Goal: Task Accomplishment & Management: Manage account settings

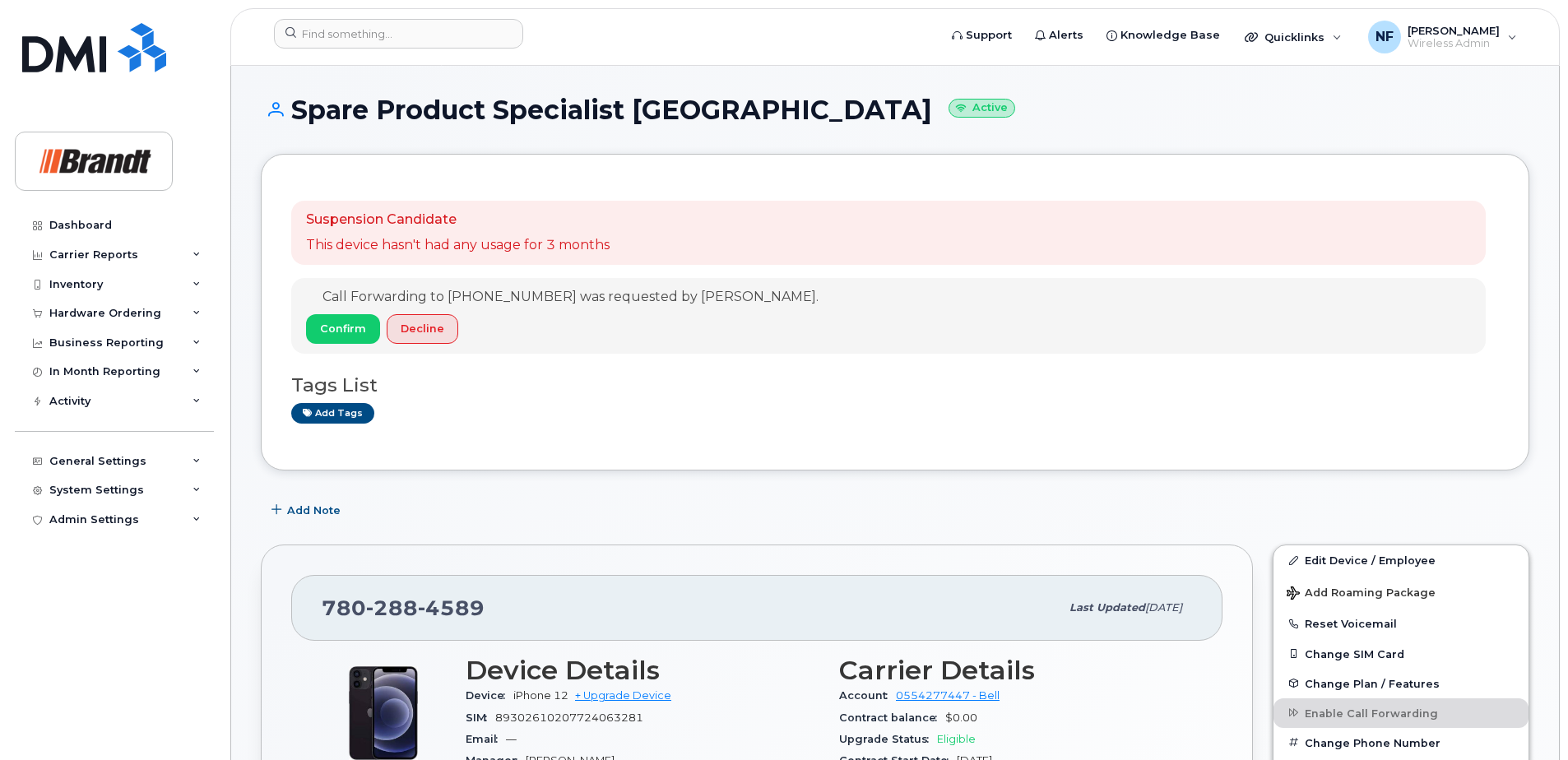
click at [406, 48] on div at bounding box center [600, 37] width 680 height 36
click at [399, 34] on input at bounding box center [398, 34] width 249 height 29
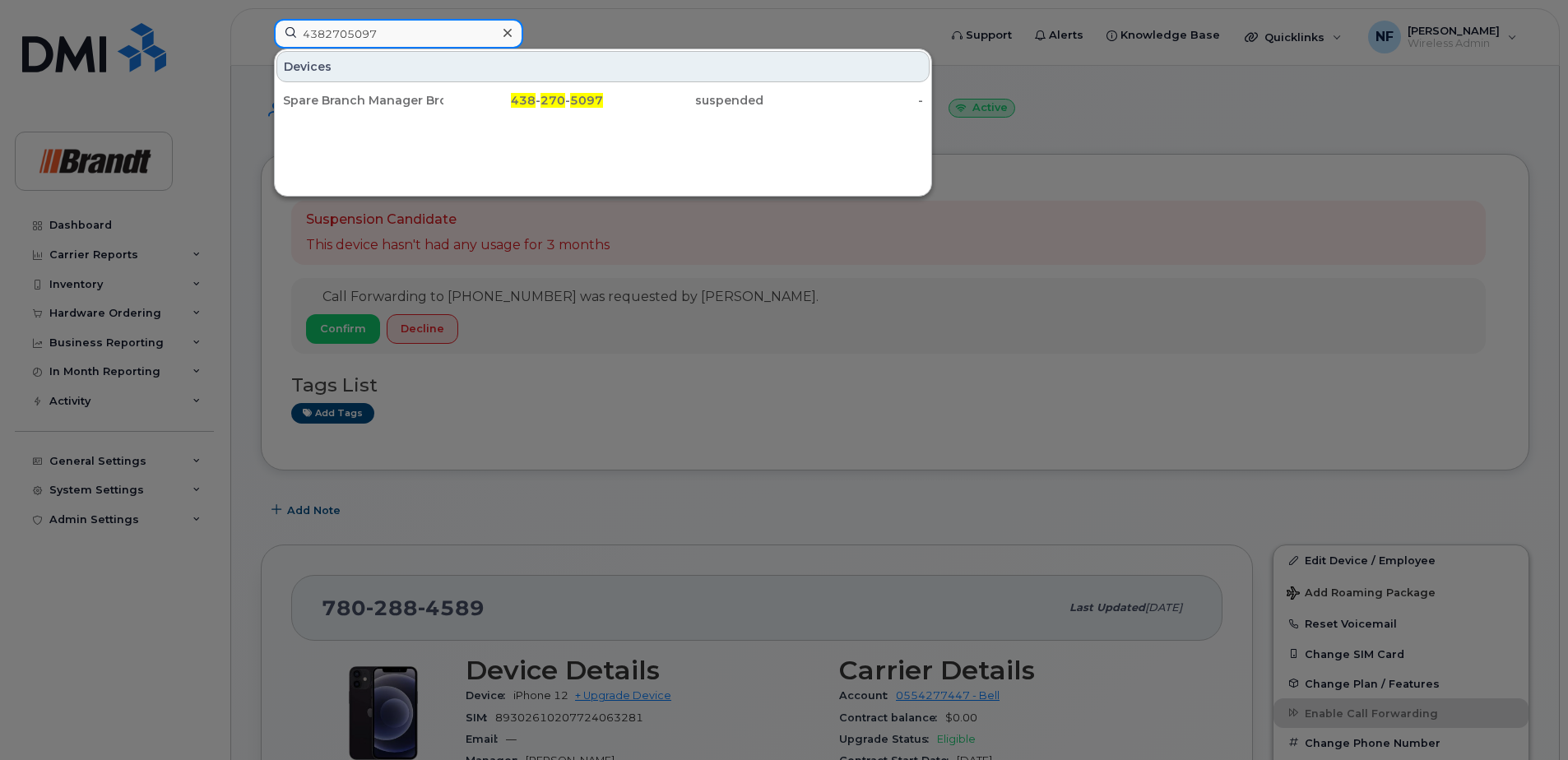
type input "4382705097"
drag, startPoint x: 521, startPoint y: 97, endPoint x: 499, endPoint y: 85, distance: 25.1
click at [521, 97] on span "438" at bounding box center [523, 100] width 25 height 15
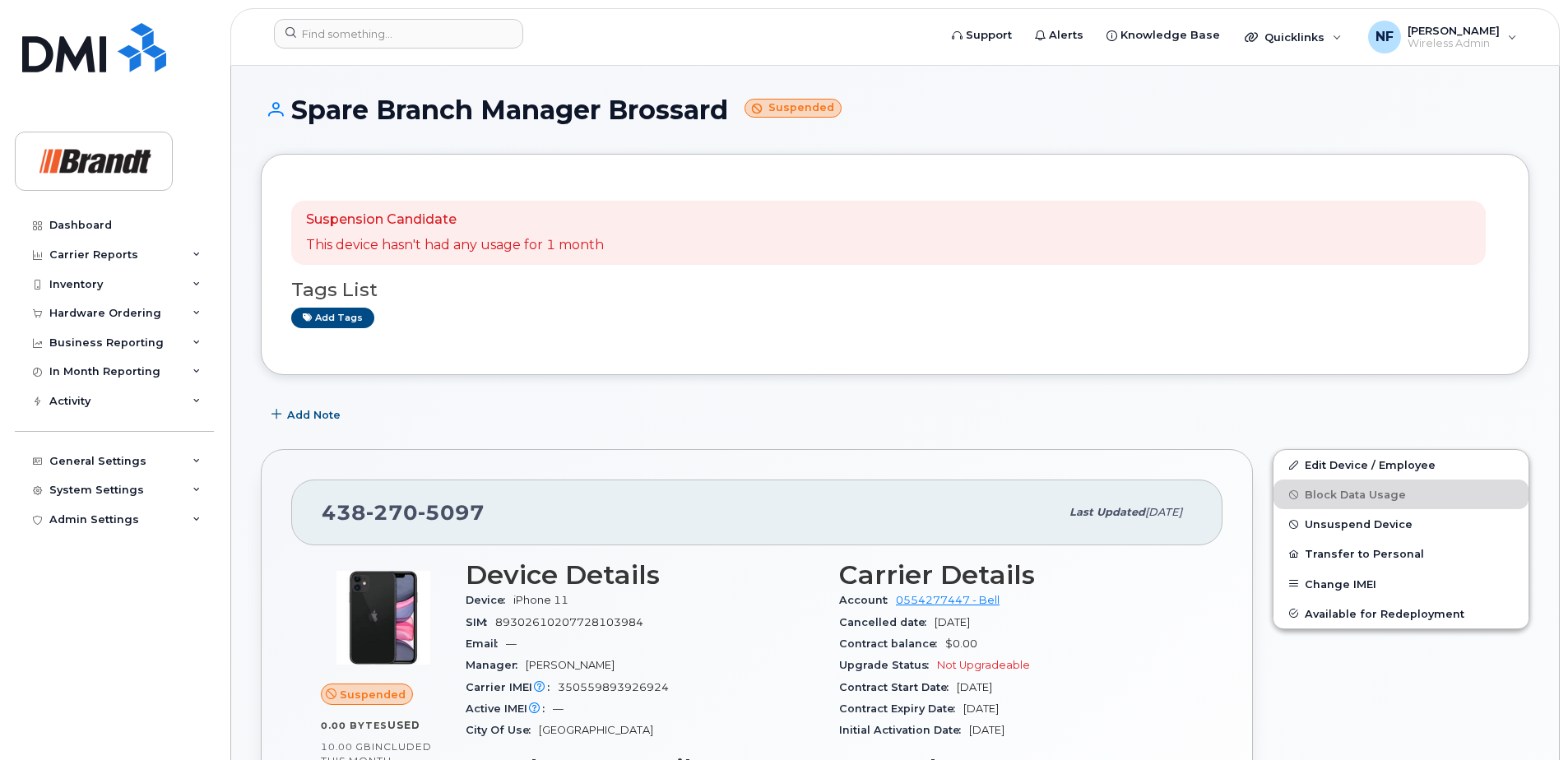
click at [1352, 523] on span "Unsuspend Device" at bounding box center [1358, 525] width 107 height 12
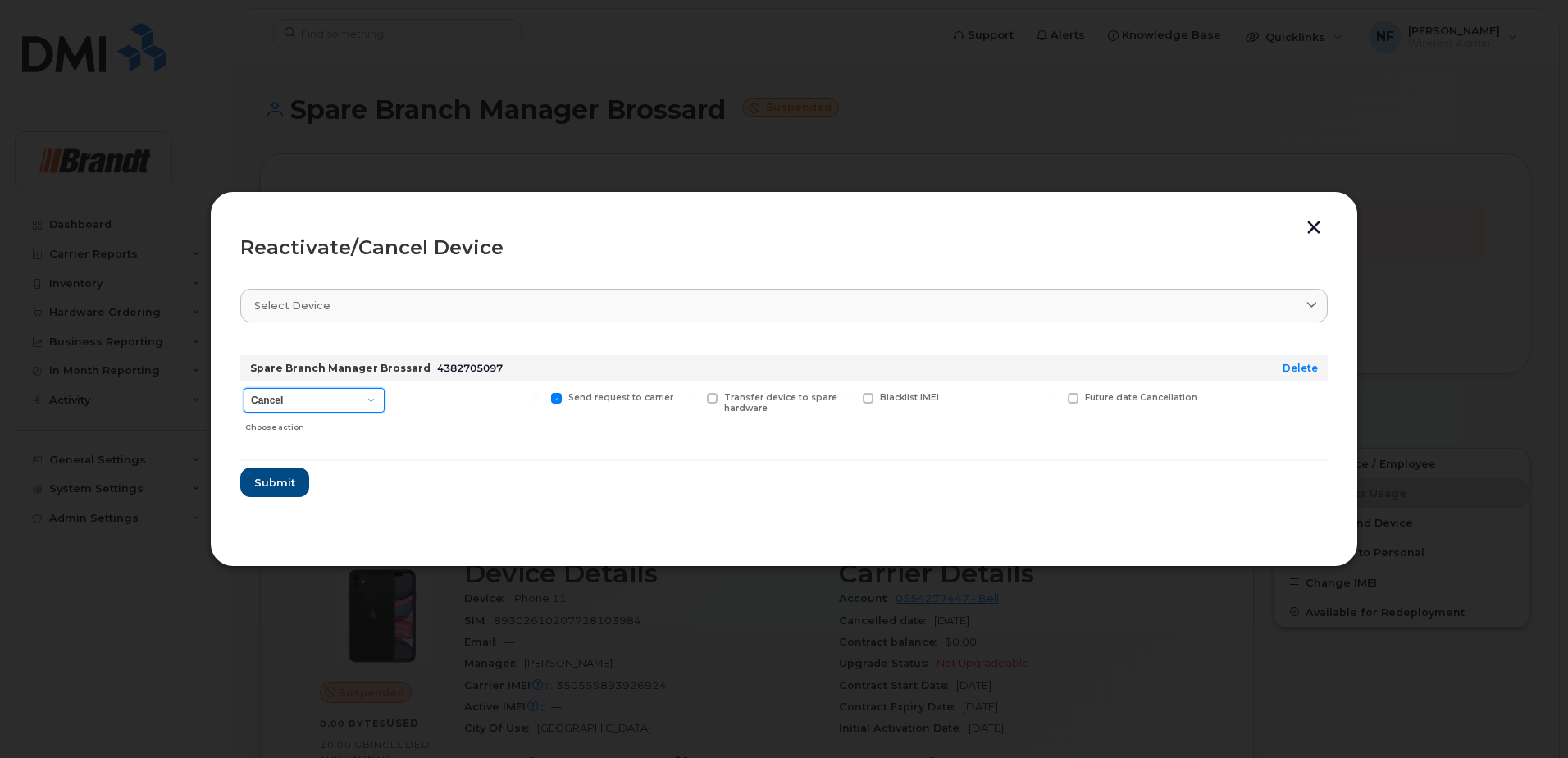
click at [318, 411] on select "Cancel Suspend - Extend Suspension Reactivate" at bounding box center [313, 400] width 141 height 25
select select "[object Object]"
click at [243, 388] on select "Cancel Suspend - Extend Suspension Reactivate" at bounding box center [313, 400] width 141 height 25
click at [974, 400] on span at bounding box center [970, 398] width 10 height 10
click at [954, 400] on input "New Username" at bounding box center [950, 397] width 9 height 9
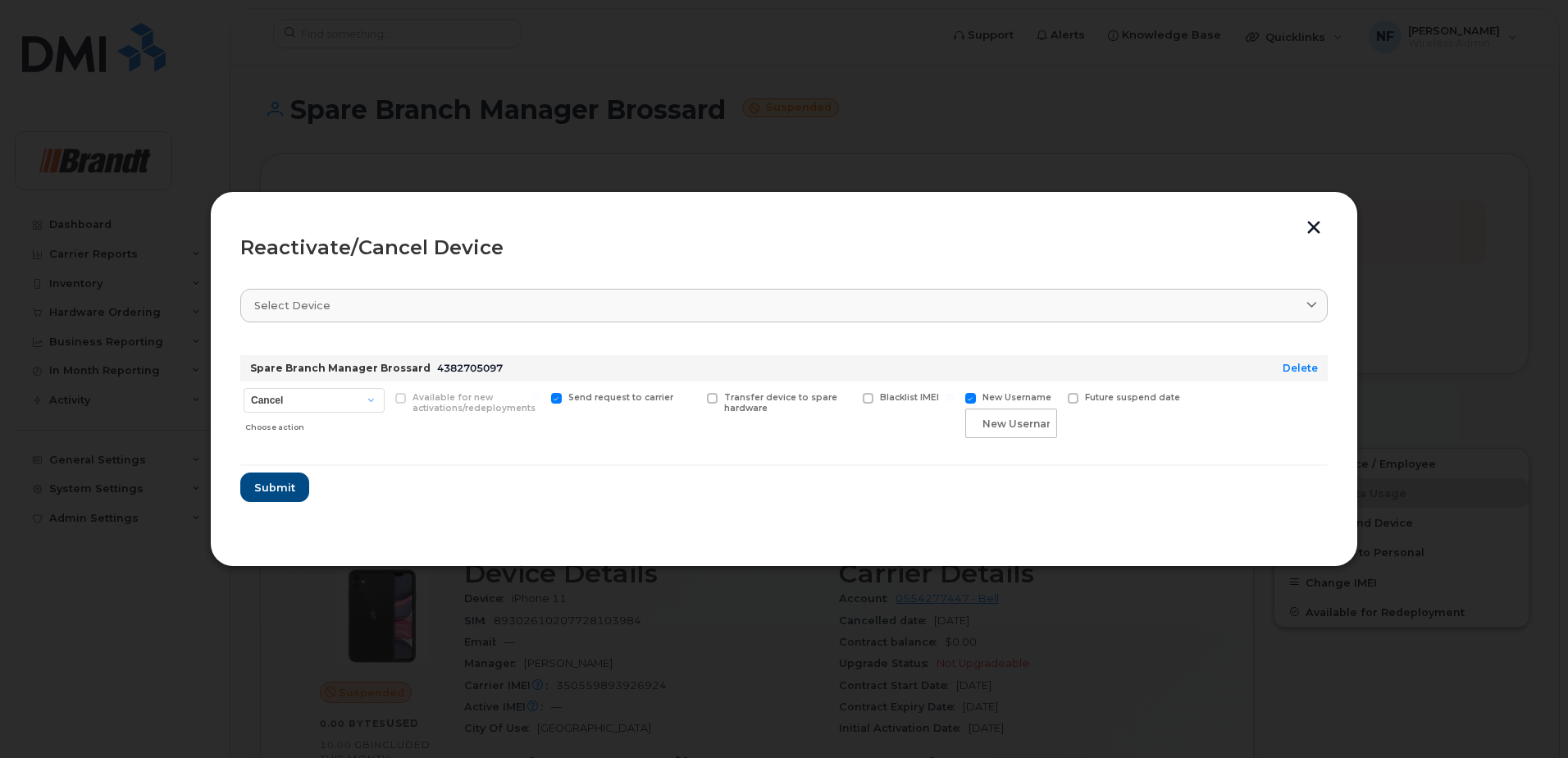
click at [1007, 401] on span "New Username" at bounding box center [1017, 397] width 69 height 10
click at [954, 401] on input "New Username" at bounding box center [950, 397] width 9 height 9
checkbox input "false"
click at [275, 483] on span "Submit" at bounding box center [274, 483] width 41 height 16
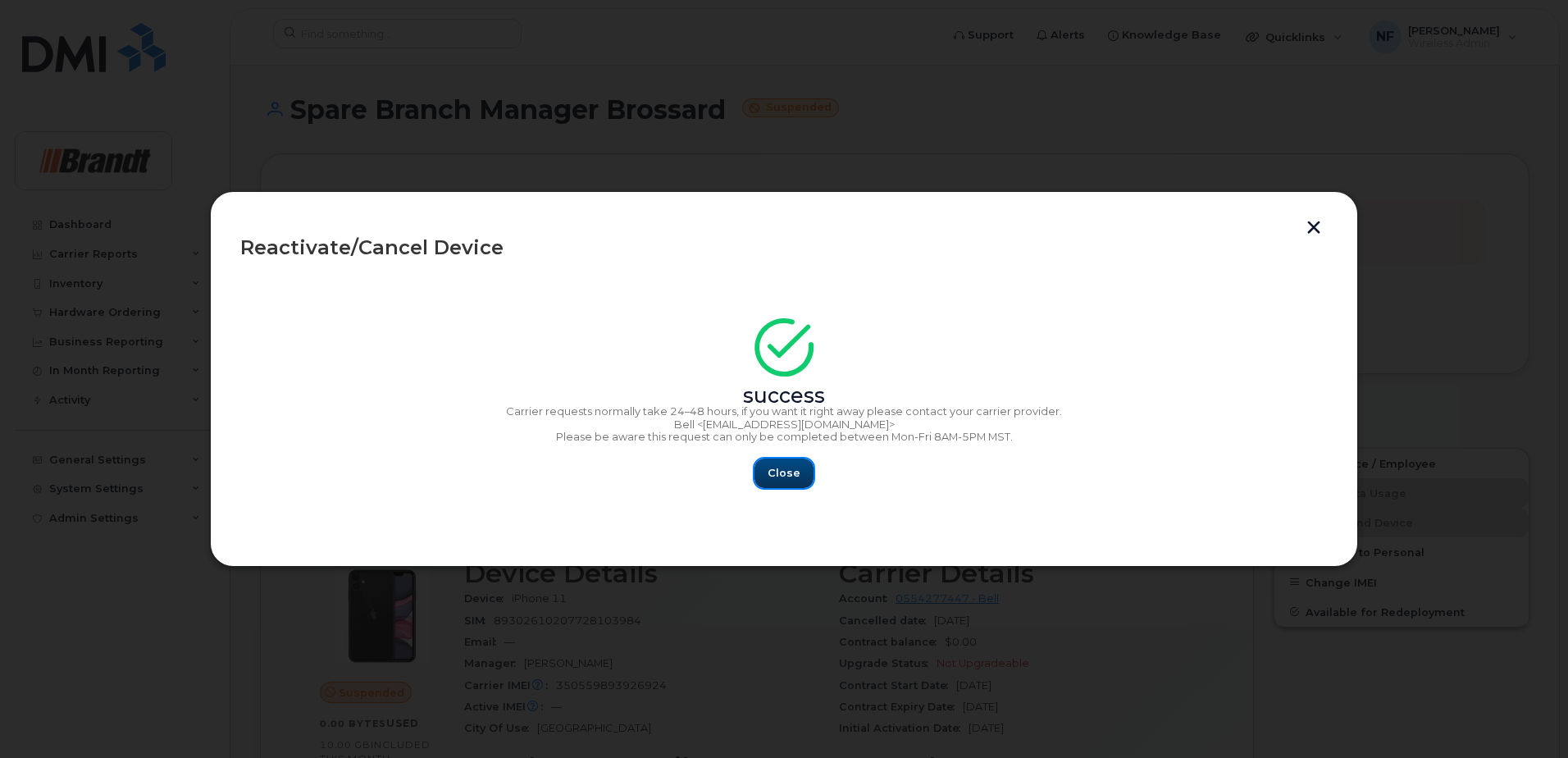
click at [771, 478] on span "Close" at bounding box center [784, 473] width 33 height 16
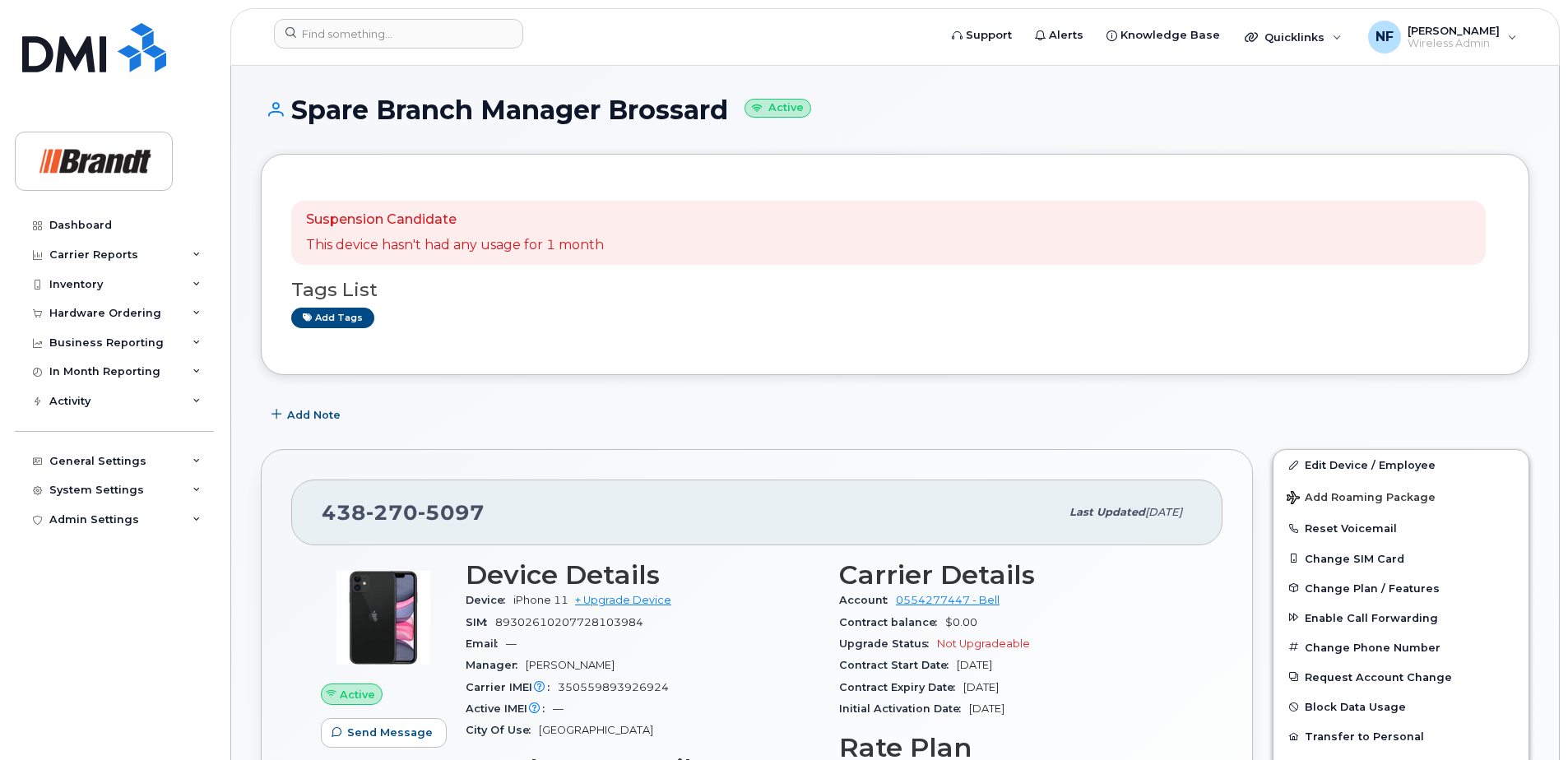
click at [443, 521] on span "5097" at bounding box center [451, 512] width 67 height 25
copy span "[PHONE_NUMBER]"
click at [422, 34] on input at bounding box center [398, 34] width 249 height 29
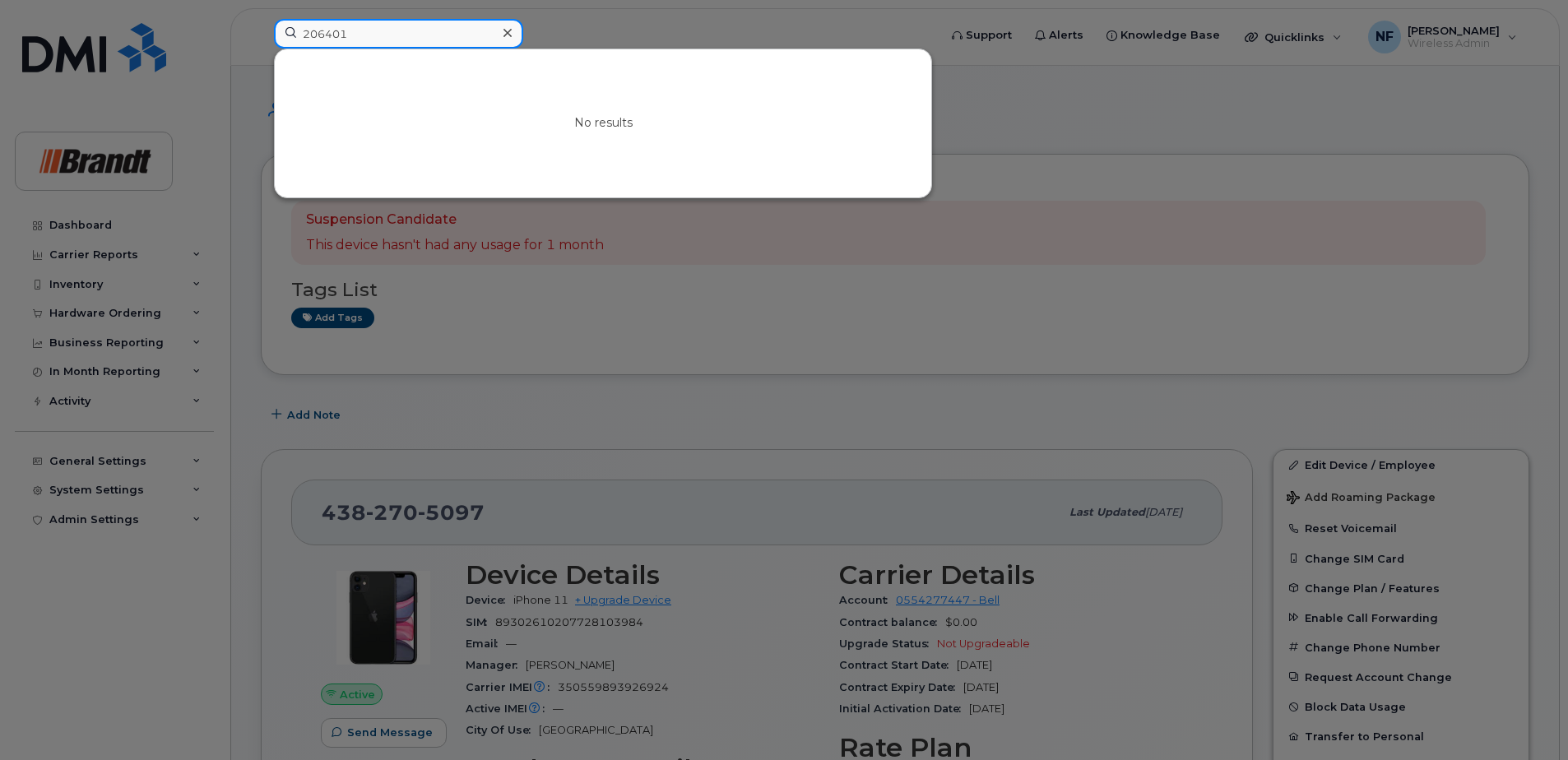
type input "206401"
click at [507, 33] on icon at bounding box center [508, 33] width 9 height 9
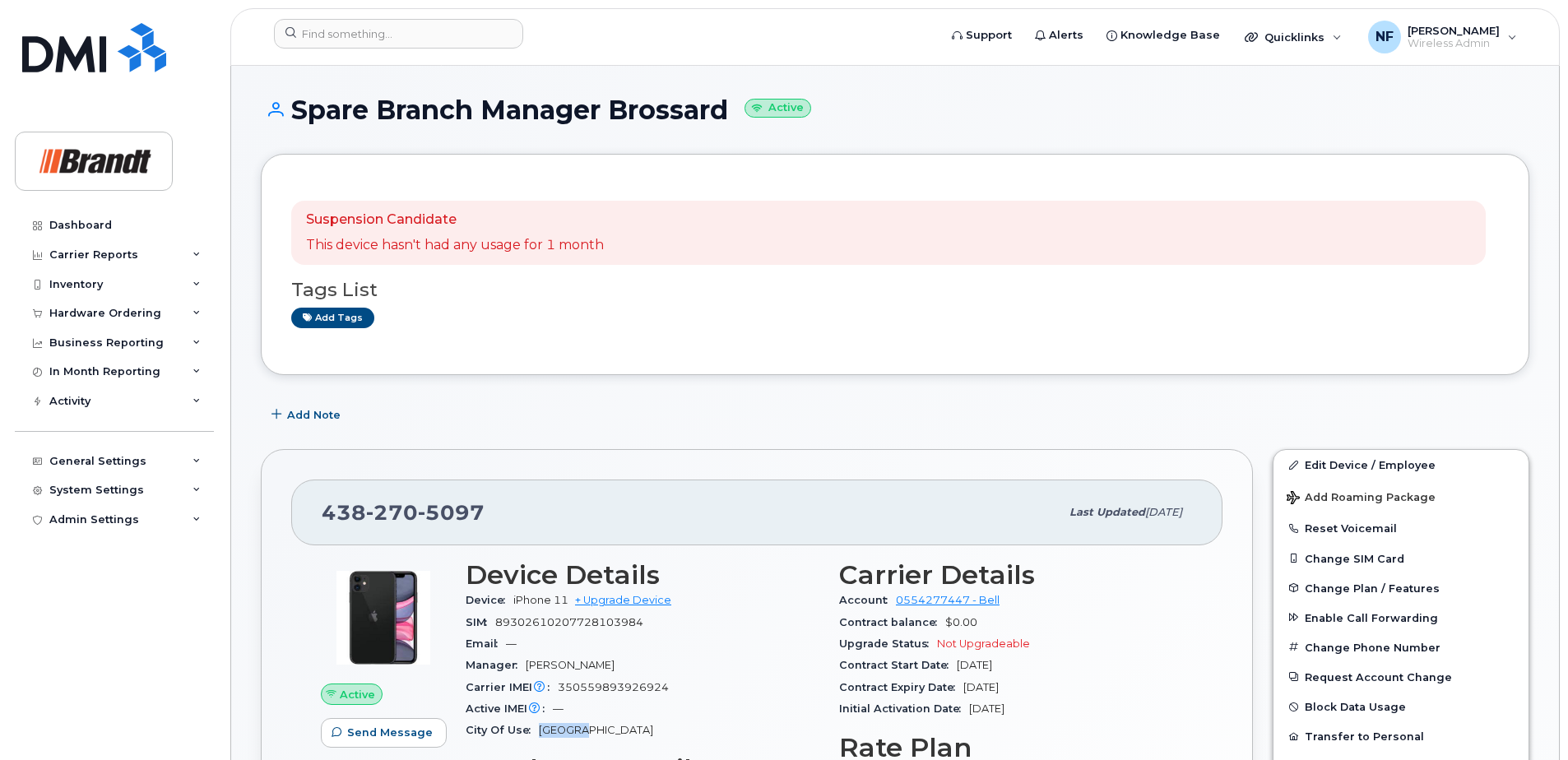
drag, startPoint x: 584, startPoint y: 731, endPoint x: 540, endPoint y: 731, distance: 44.0
click at [540, 731] on span "[GEOGRAPHIC_DATA]" at bounding box center [596, 730] width 114 height 12
drag, startPoint x: 540, startPoint y: 731, endPoint x: 589, endPoint y: 731, distance: 49.0
click at [589, 731] on div "City Of Use [GEOGRAPHIC_DATA]" at bounding box center [642, 730] width 354 height 22
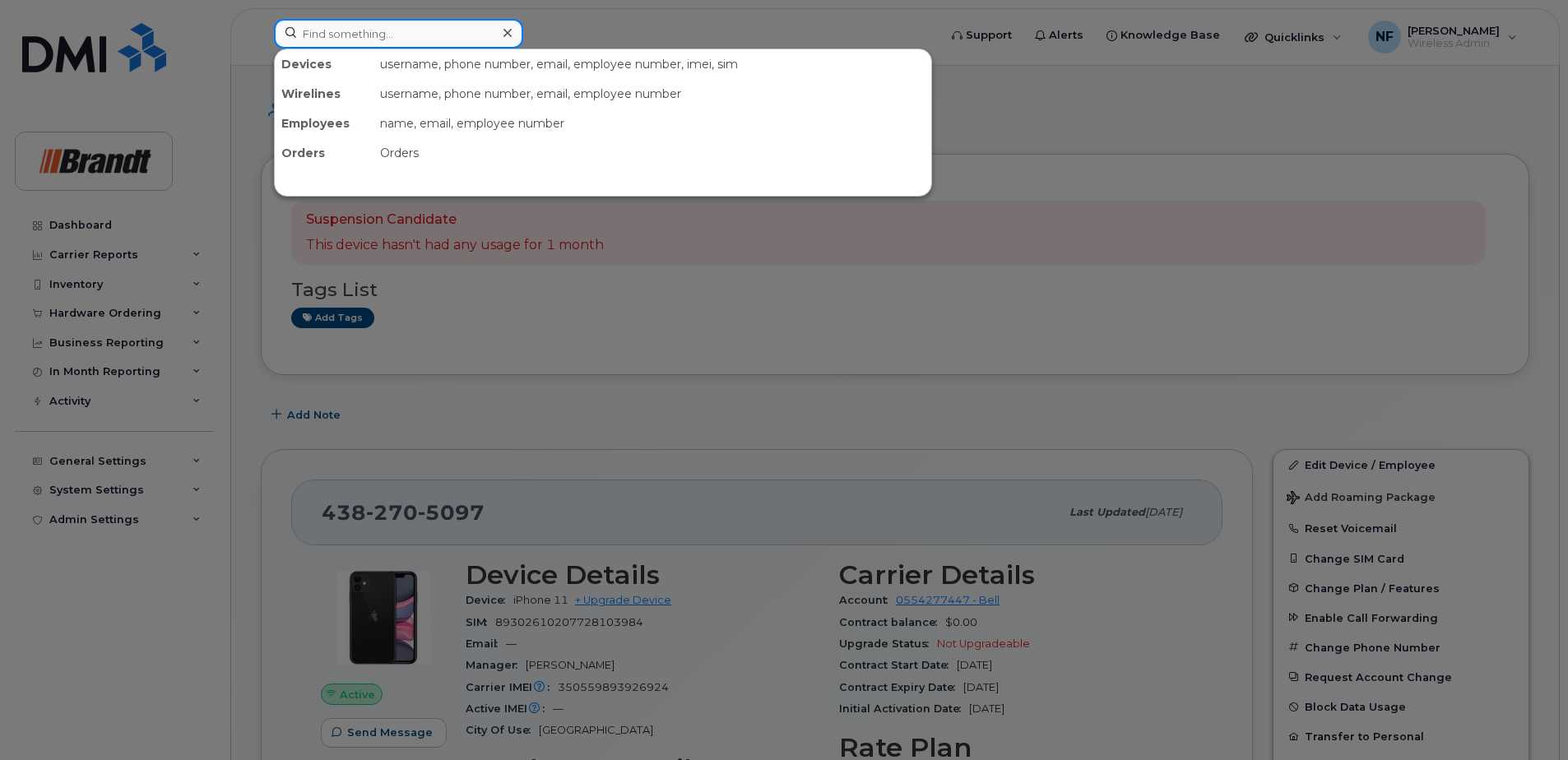
click at [416, 20] on input at bounding box center [398, 34] width 249 height 29
click at [771, 312] on div at bounding box center [784, 380] width 1568 height 760
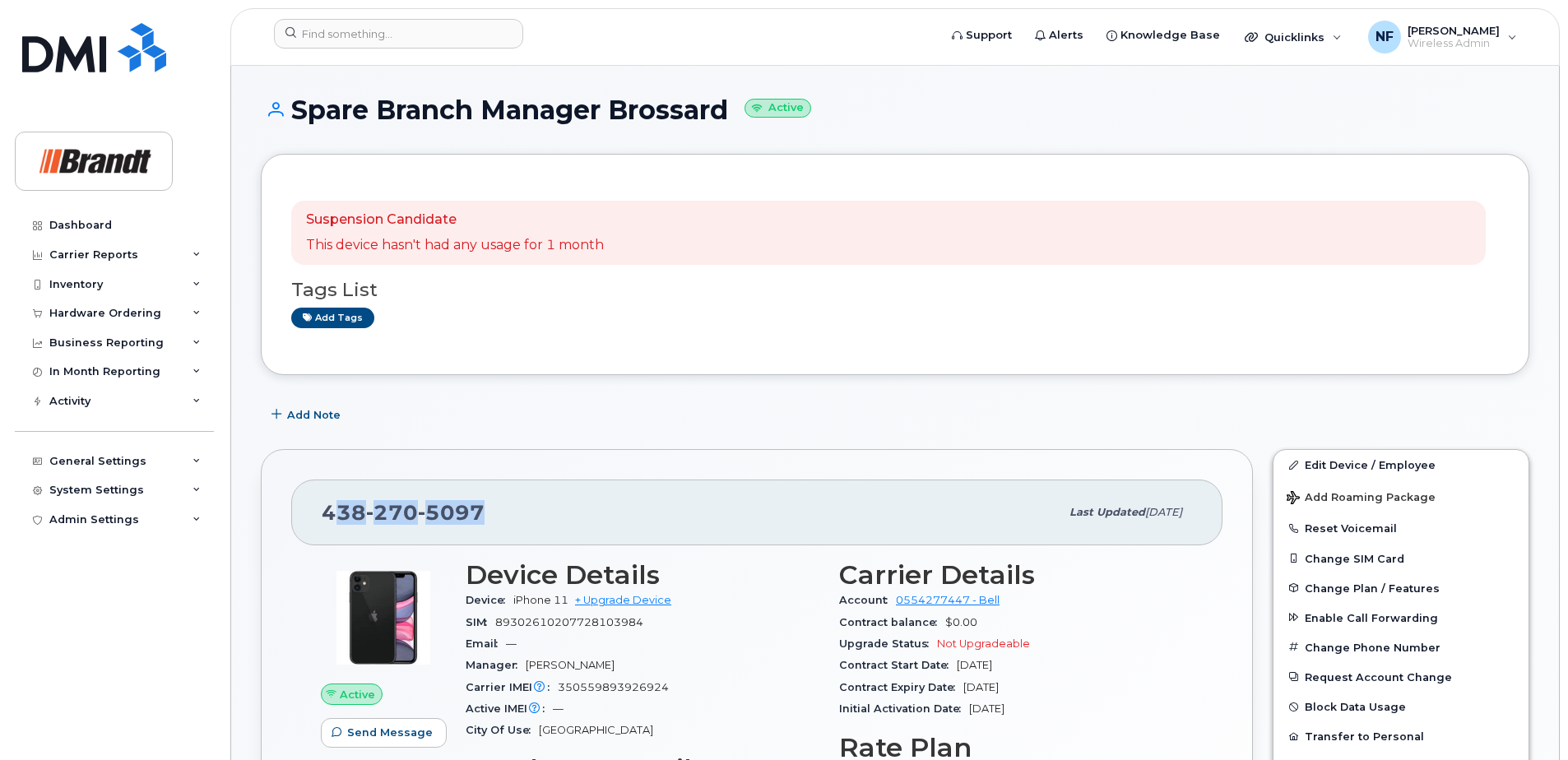
drag, startPoint x: 487, startPoint y: 512, endPoint x: 310, endPoint y: 519, distance: 177.1
click at [310, 519] on div "[PHONE_NUMBER] Last updated [DATE]" at bounding box center [757, 512] width 932 height 66
click at [707, 499] on div "[PHONE_NUMBER]" at bounding box center [691, 512] width 738 height 35
